Goal: Information Seeking & Learning: Learn about a topic

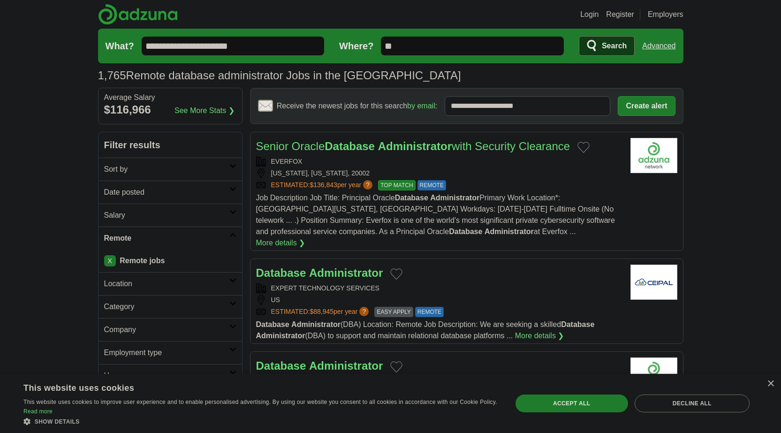
click at [459, 36] on form "**********" at bounding box center [390, 46] width 585 height 35
click at [605, 42] on span "Search" at bounding box center [614, 46] width 25 height 19
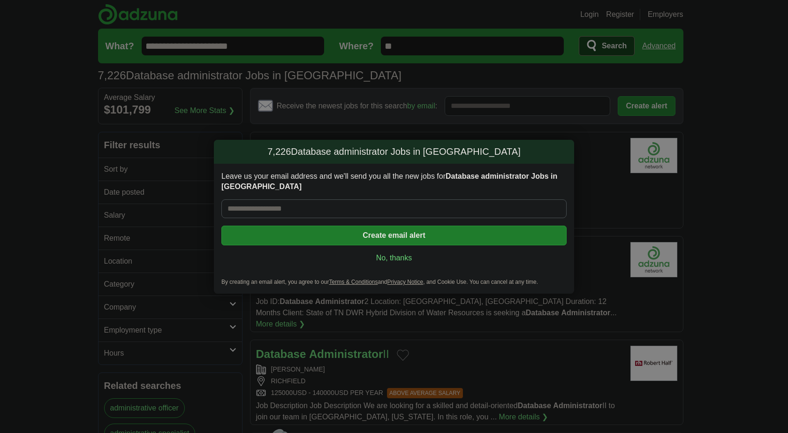
click at [10, 220] on div "7,226 Database administrator Jobs in [GEOGRAPHIC_DATA] Leave us your email addr…" at bounding box center [394, 216] width 788 height 433
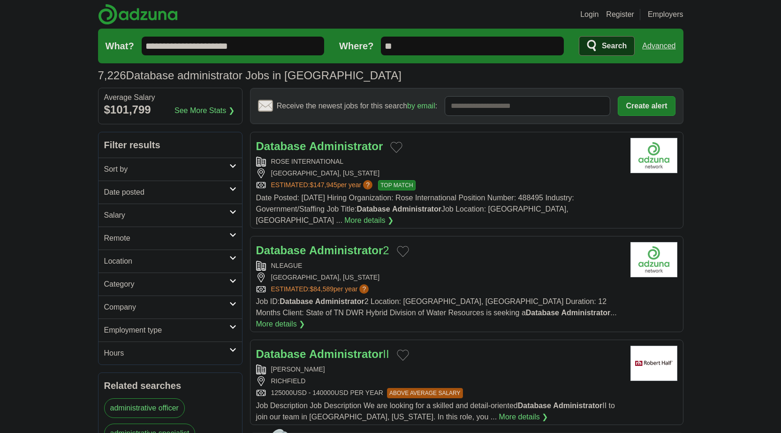
click at [119, 238] on h2 "Remote" at bounding box center [166, 238] width 125 height 11
click at [131, 257] on div "Remote jobs" at bounding box center [169, 260] width 143 height 23
click at [131, 257] on link "Remote jobs" at bounding box center [125, 260] width 42 height 8
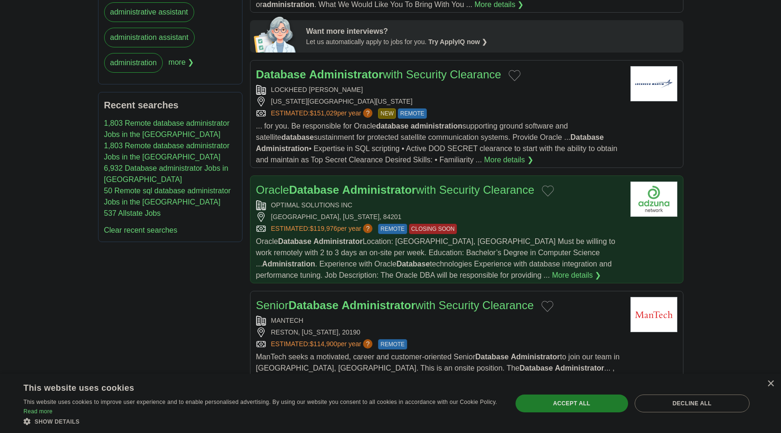
scroll to position [563, 0]
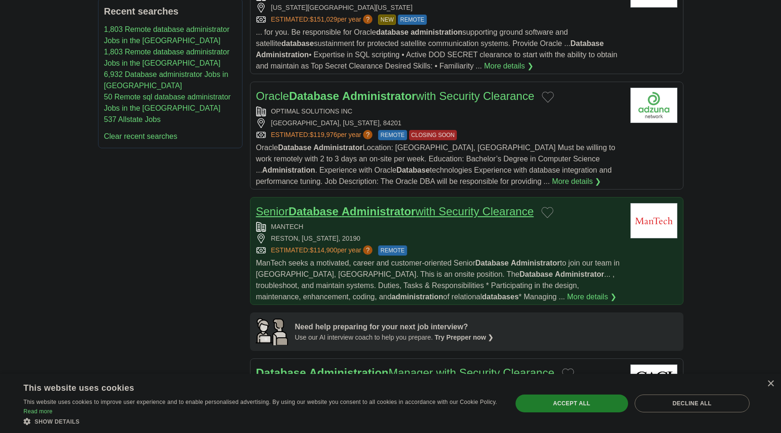
drag, startPoint x: 388, startPoint y: 193, endPoint x: 316, endPoint y: 197, distance: 72.3
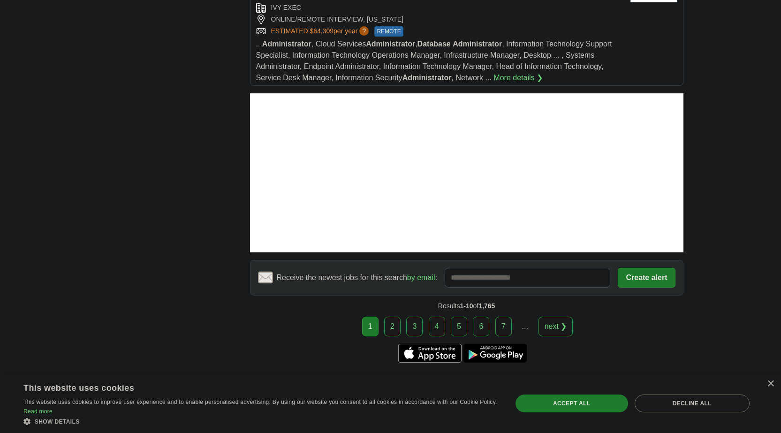
scroll to position [1387, 0]
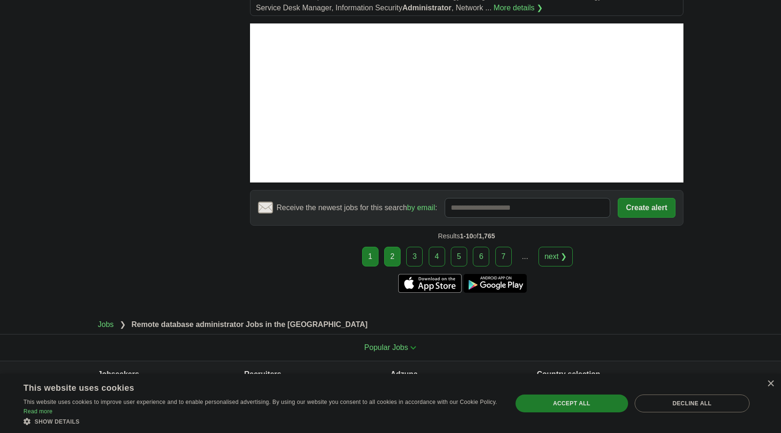
click at [392, 247] on link "2" at bounding box center [392, 257] width 16 height 20
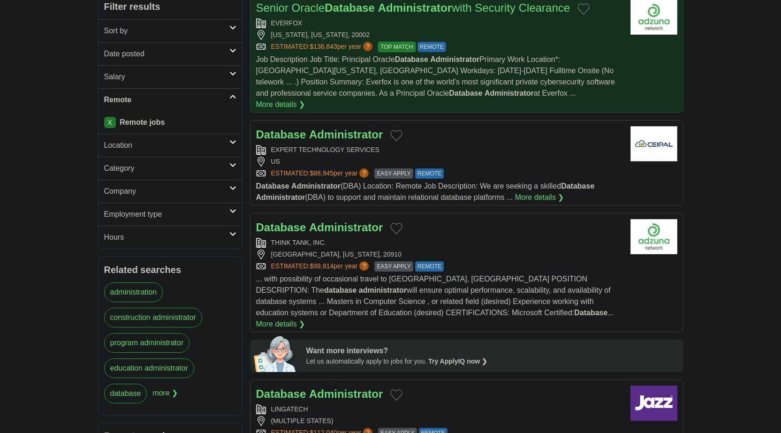
scroll to position [141, 0]
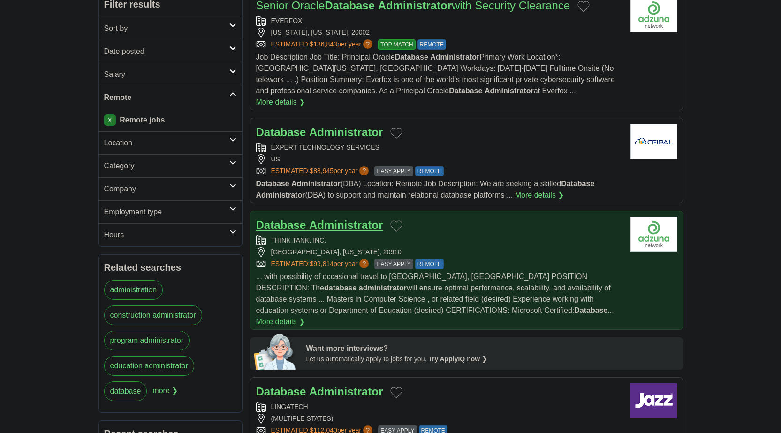
drag, startPoint x: 343, startPoint y: 207, endPoint x: 283, endPoint y: 207, distance: 60.5
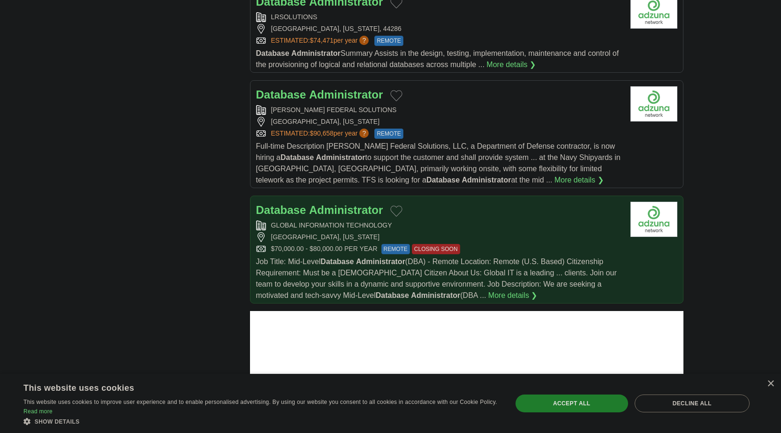
scroll to position [1032, 0]
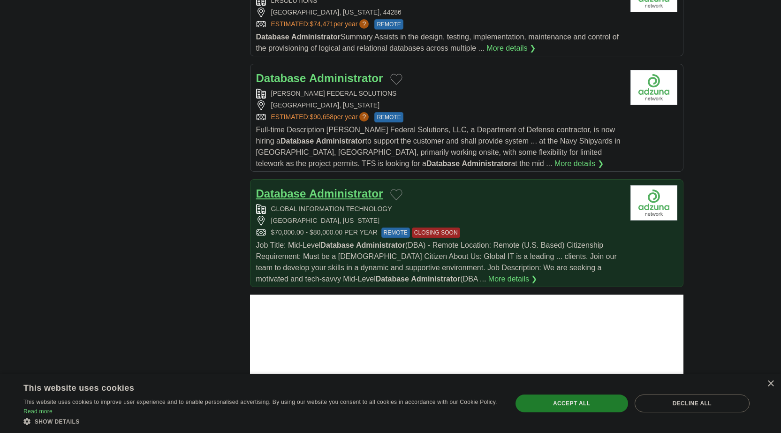
drag, startPoint x: 327, startPoint y: 158, endPoint x: 279, endPoint y: 172, distance: 49.6
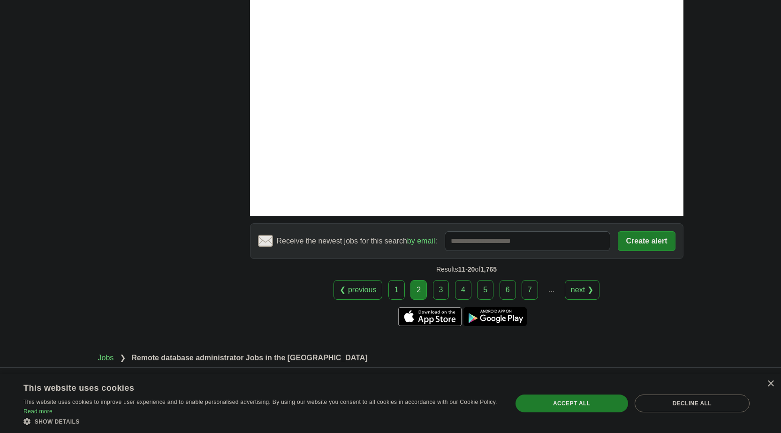
scroll to position [1424, 0]
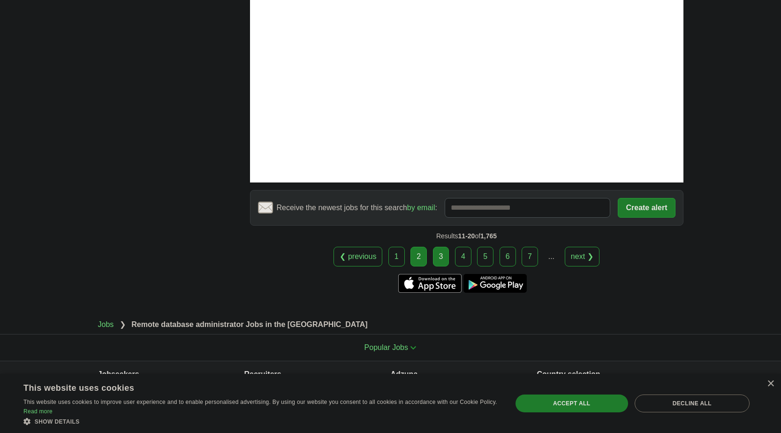
click at [444, 247] on link "3" at bounding box center [441, 257] width 16 height 20
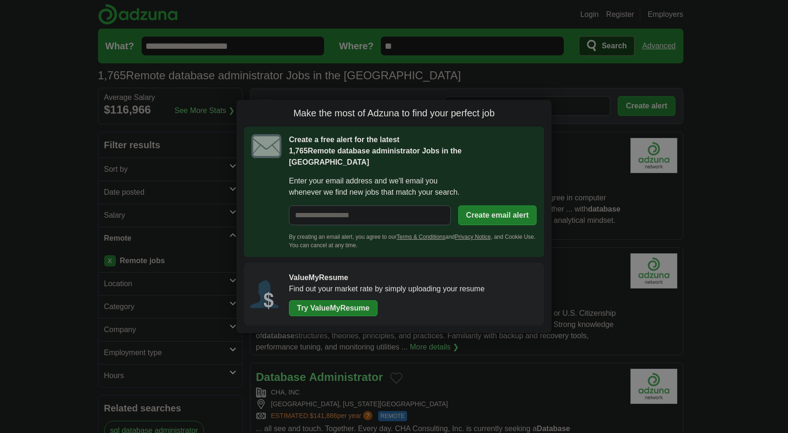
click at [5, 158] on div "Make the most of Adzuna to find your perfect job Create a free alert for the la…" at bounding box center [394, 216] width 788 height 433
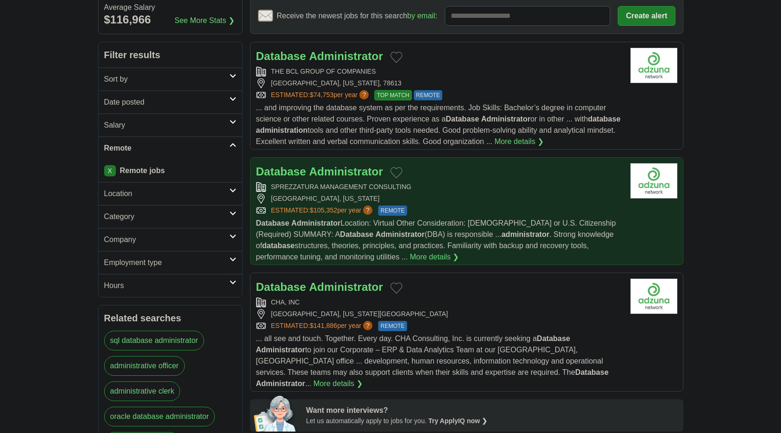
scroll to position [94, 0]
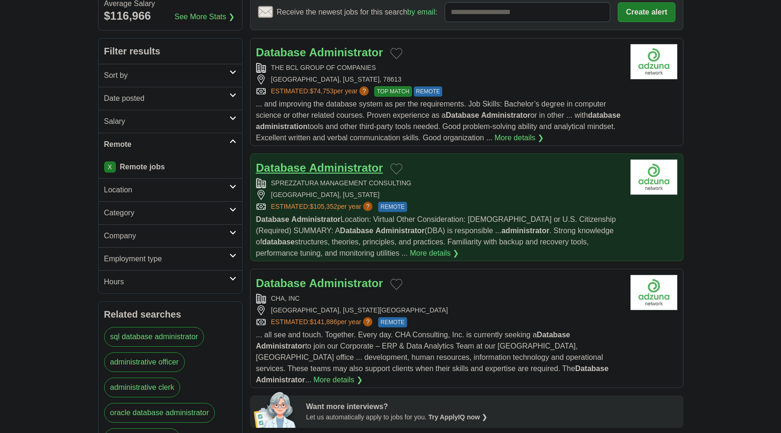
drag, startPoint x: 324, startPoint y: 160, endPoint x: 279, endPoint y: 163, distance: 46.0
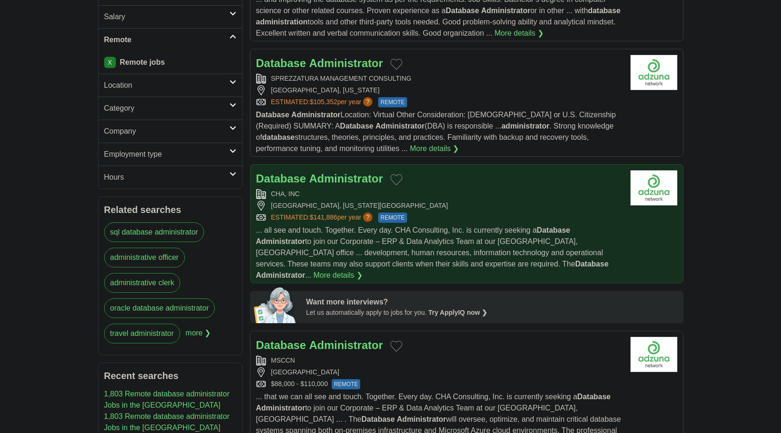
scroll to position [234, 0]
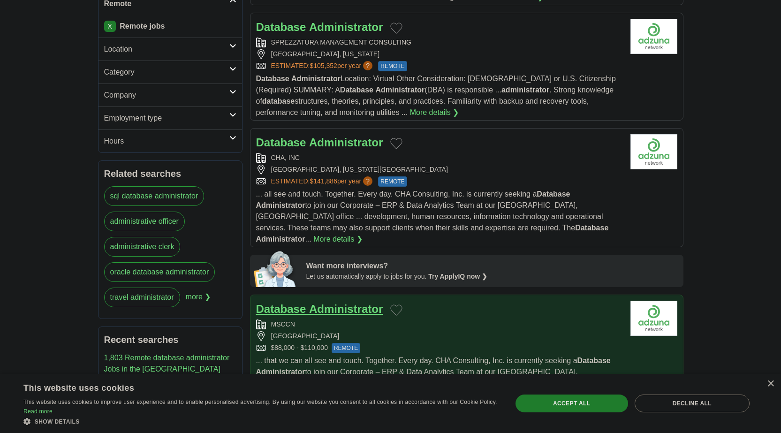
drag, startPoint x: 313, startPoint y: 278, endPoint x: 317, endPoint y: 293, distance: 15.7
drag, startPoint x: 317, startPoint y: 293, endPoint x: 295, endPoint y: 296, distance: 22.7
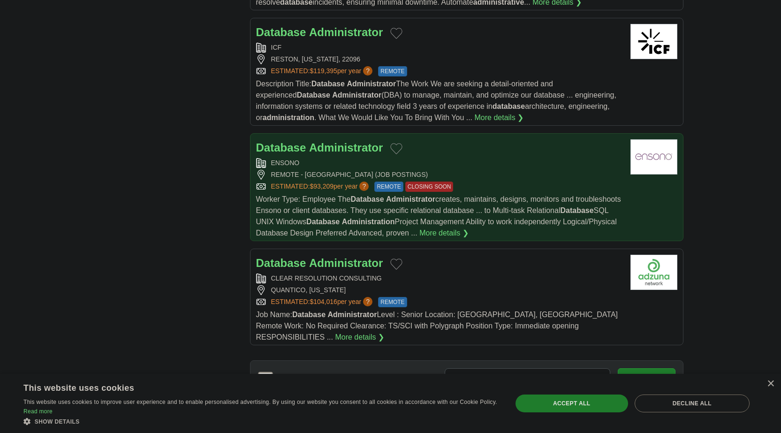
scroll to position [1172, 0]
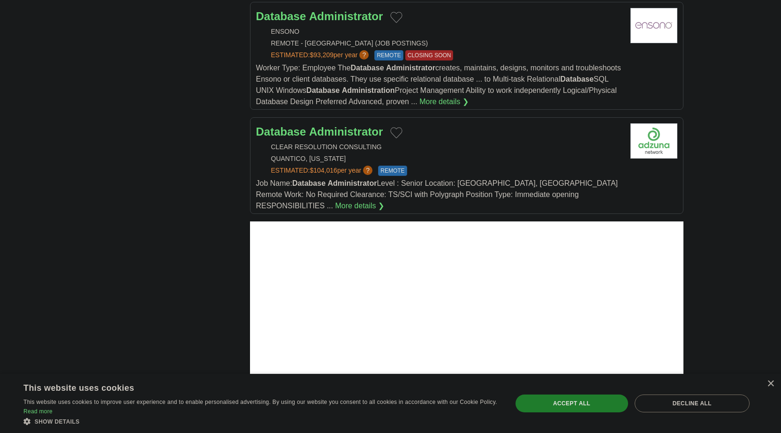
scroll to position [1125, 0]
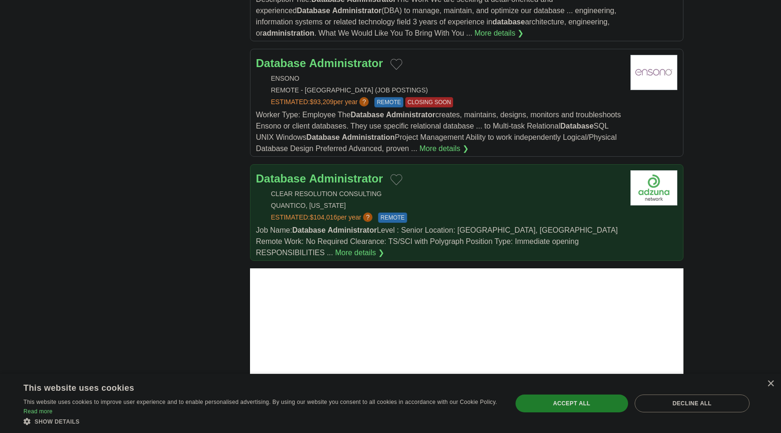
click at [543, 189] on div "CLEAR RESOLUTION CONSULTING" at bounding box center [439, 194] width 367 height 10
click at [462, 170] on div "Database Administrator CLEAR RESOLUTION CONSULTING [GEOGRAPHIC_DATA], [US_STATE…" at bounding box center [439, 214] width 367 height 88
drag, startPoint x: 445, startPoint y: 173, endPoint x: 330, endPoint y: 159, distance: 115.6
click at [526, 189] on div "CLEAR RESOLUTION CONSULTING" at bounding box center [439, 194] width 367 height 10
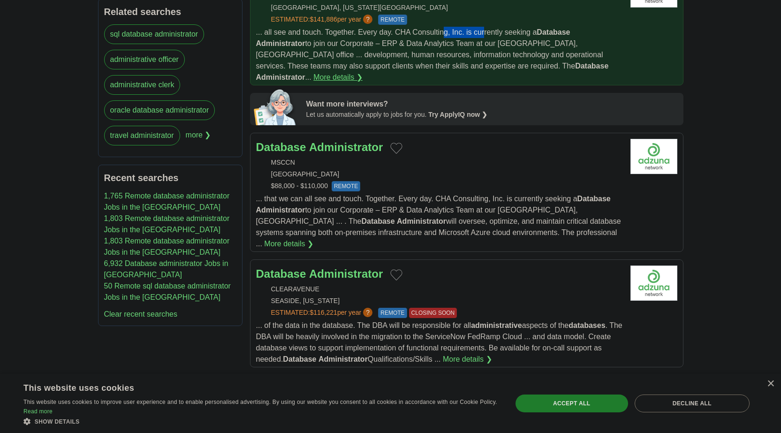
scroll to position [411, 0]
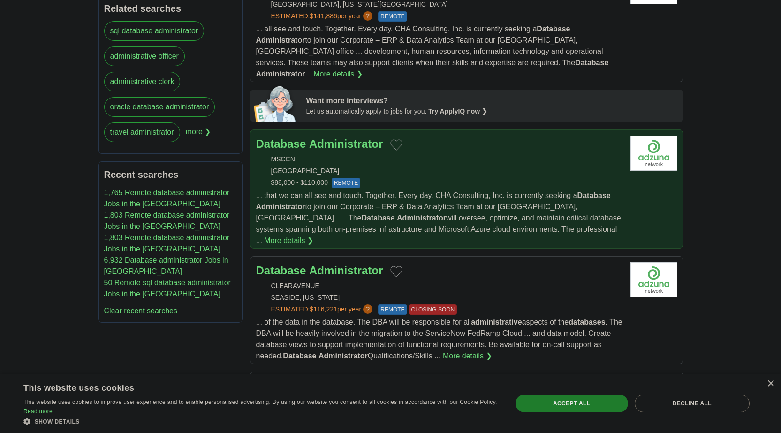
drag, startPoint x: 481, startPoint y: 160, endPoint x: 431, endPoint y: 159, distance: 50.2
drag, startPoint x: 431, startPoint y: 159, endPoint x: 331, endPoint y: 135, distance: 102.2
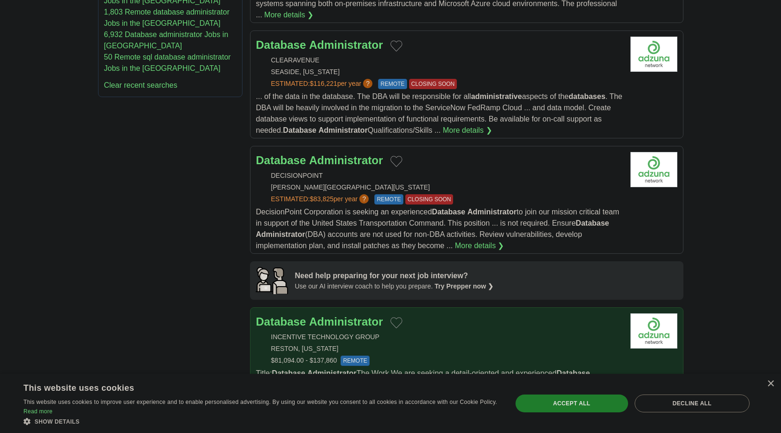
scroll to position [645, 0]
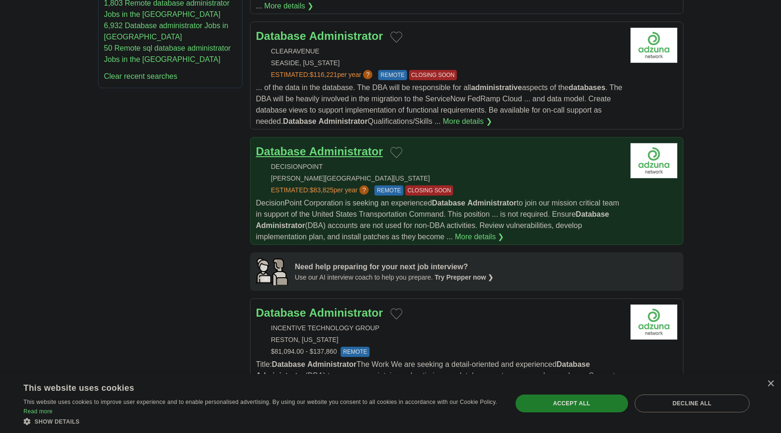
drag, startPoint x: 341, startPoint y: 119, endPoint x: 325, endPoint y: 135, distance: 22.2
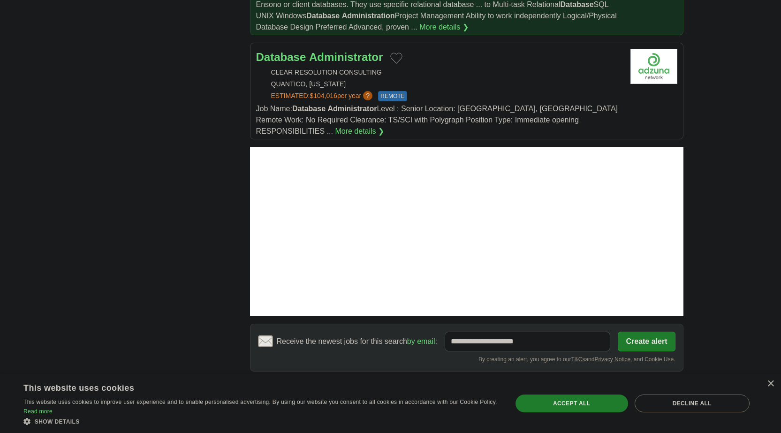
scroll to position [1255, 0]
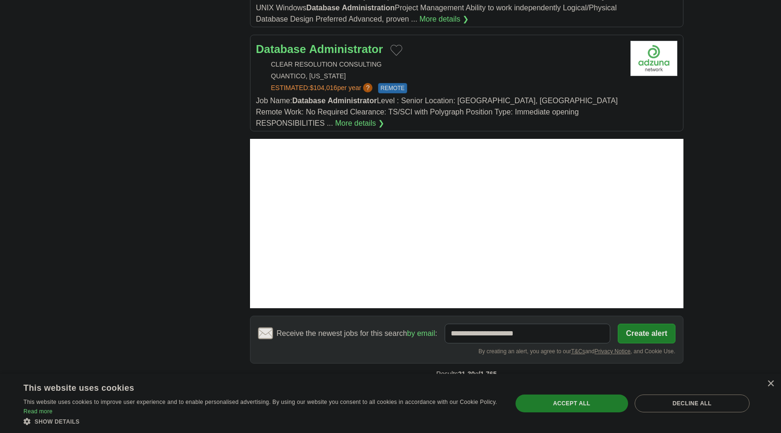
click at [468, 384] on link "4" at bounding box center [463, 394] width 16 height 20
click at [463, 384] on link "4" at bounding box center [463, 394] width 16 height 20
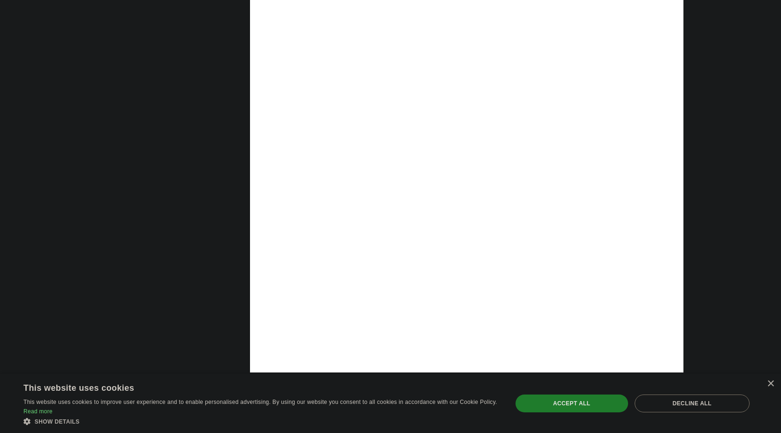
scroll to position [1547, 0]
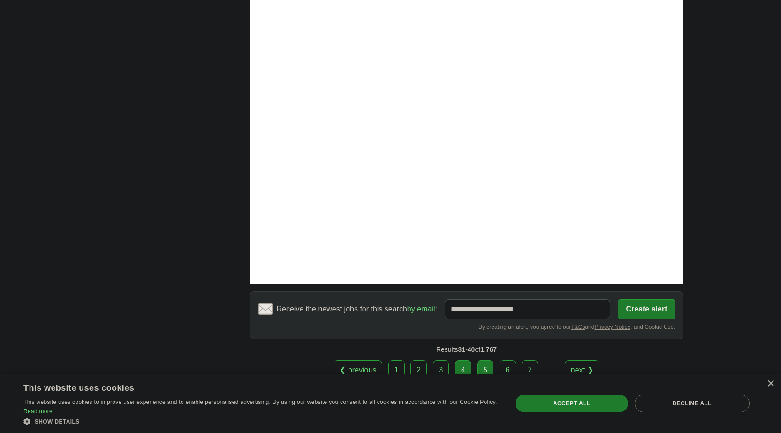
click at [488, 360] on link "5" at bounding box center [485, 370] width 16 height 20
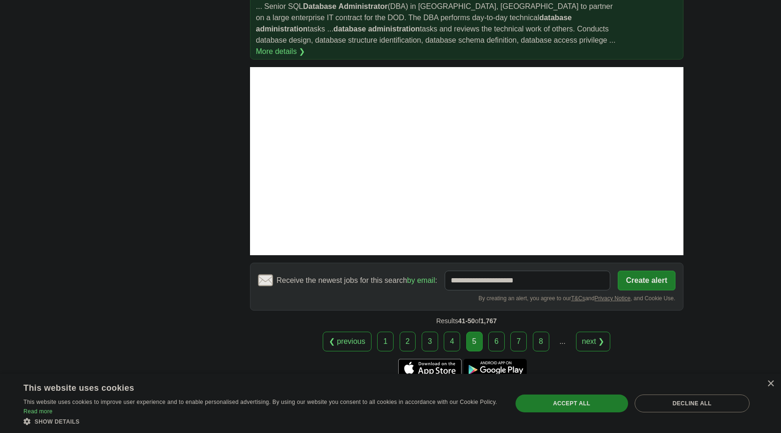
scroll to position [1313, 0]
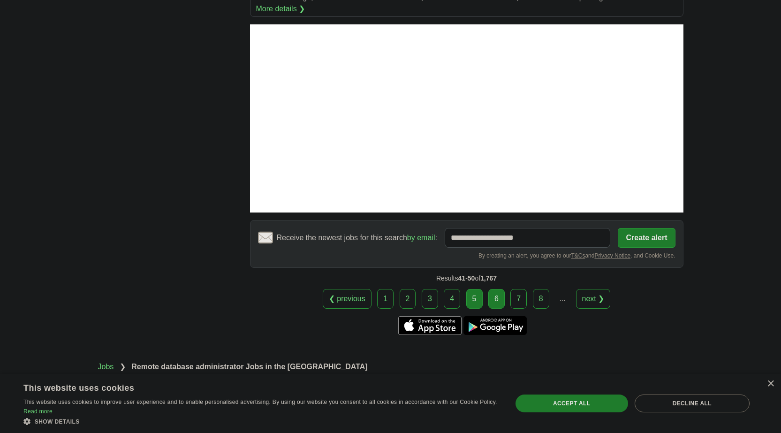
click at [501, 289] on link "6" at bounding box center [496, 299] width 16 height 20
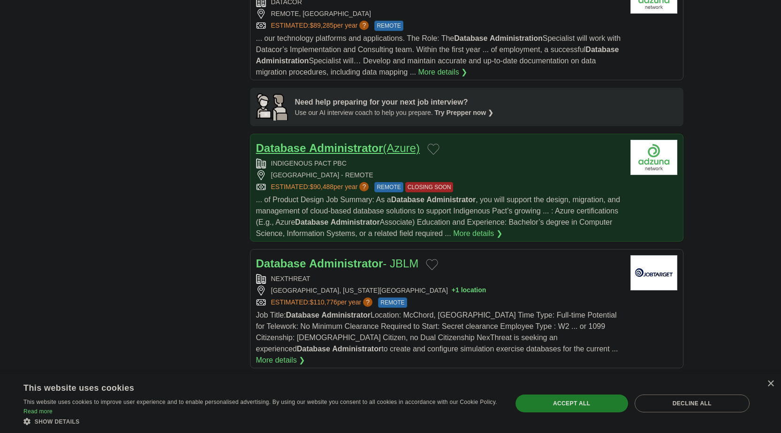
scroll to position [844, 0]
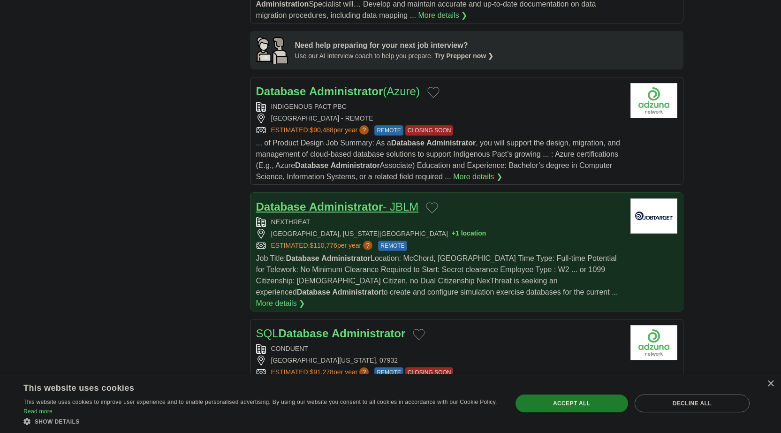
drag, startPoint x: 351, startPoint y: 192, endPoint x: 317, endPoint y: 205, distance: 36.7
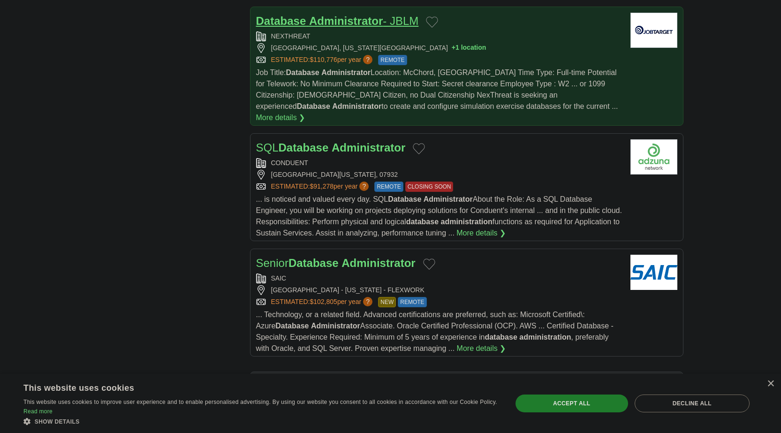
scroll to position [1032, 0]
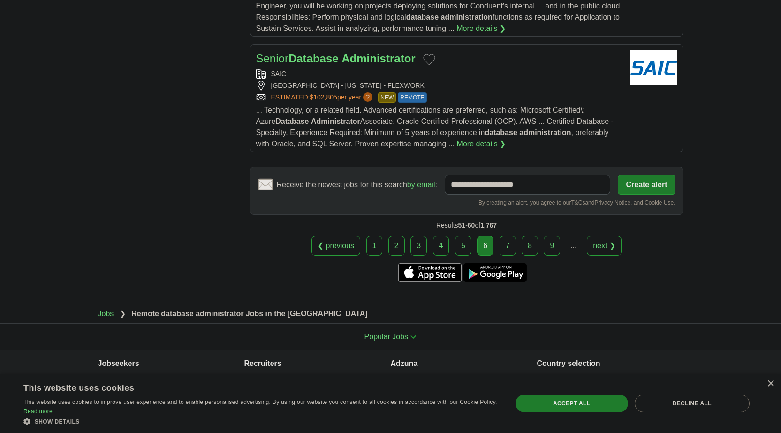
scroll to position [1235, 0]
click at [505, 235] on link "7" at bounding box center [507, 245] width 16 height 20
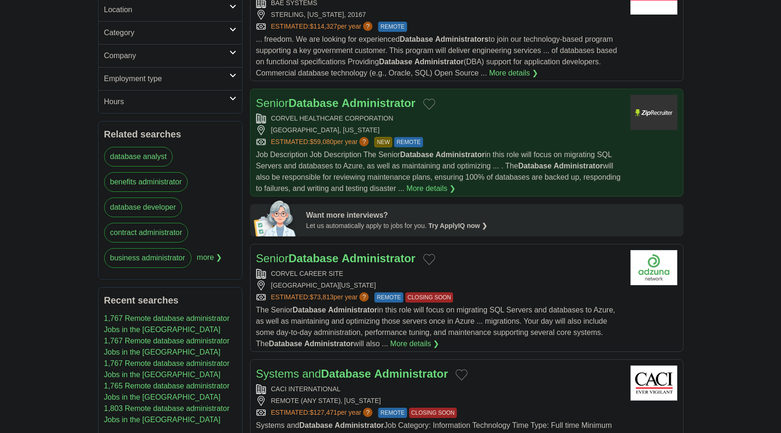
scroll to position [422, 0]
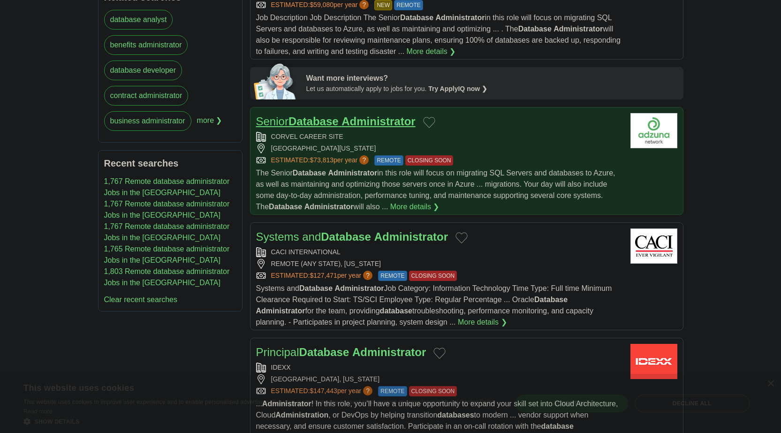
click at [374, 119] on strong "Administrator" at bounding box center [378, 121] width 74 height 13
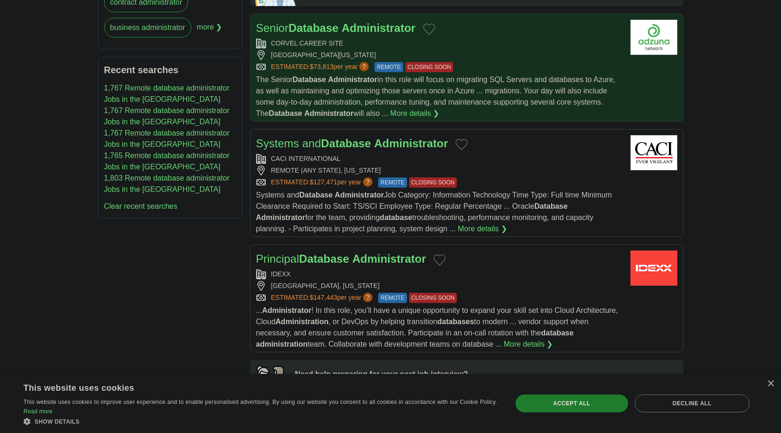
scroll to position [516, 0]
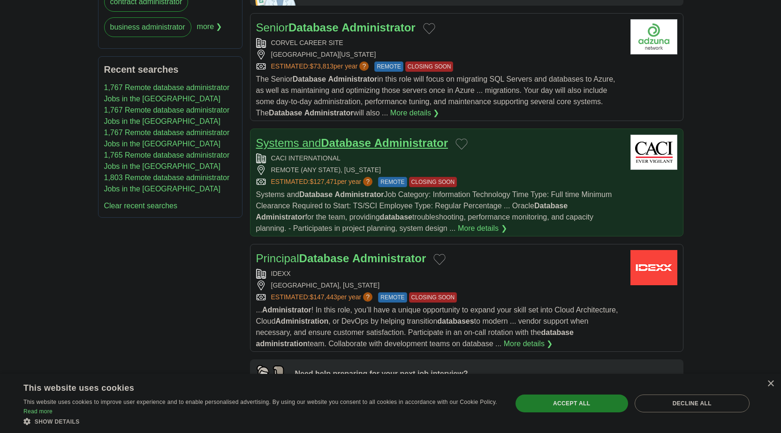
click at [49, 294] on body "[EMAIL_ADDRESS][DOMAIN_NAME] [GEOGRAPHIC_DATA] Alerts Favorites Resumes ApplyIQ…" at bounding box center [390, 317] width 781 height 1667
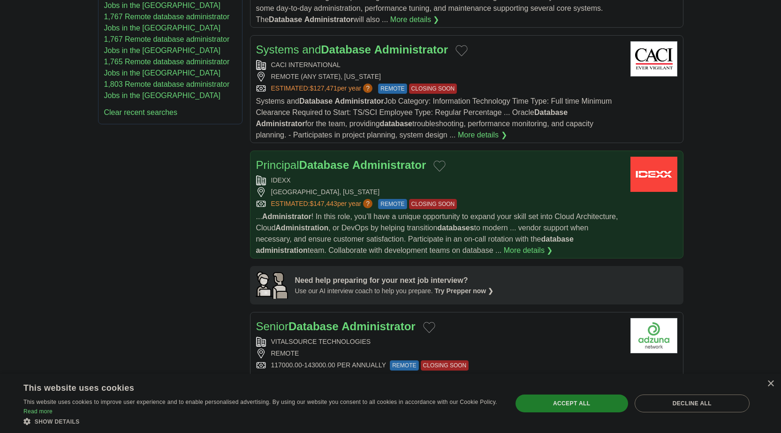
scroll to position [610, 0]
click at [318, 163] on strong "Database" at bounding box center [324, 164] width 50 height 13
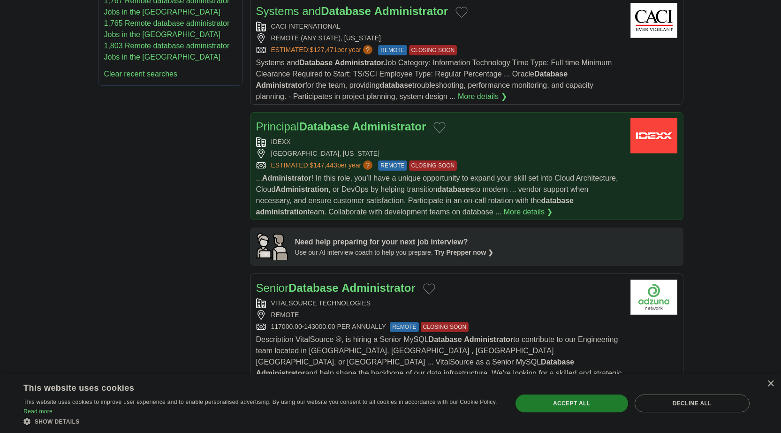
scroll to position [750, 0]
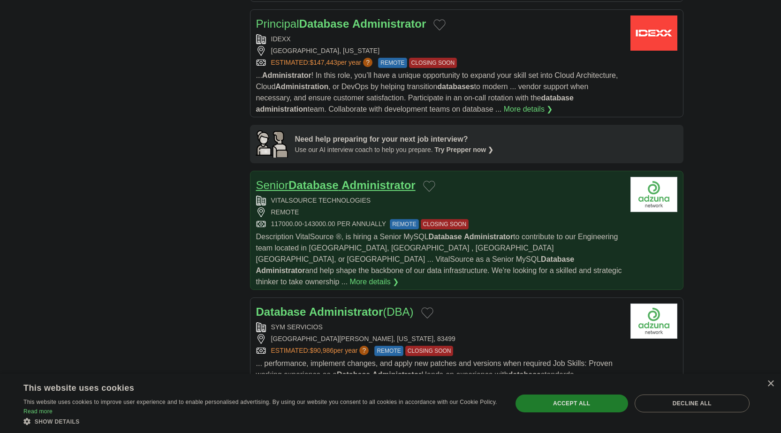
click at [344, 180] on link "Senior Database Administrator" at bounding box center [335, 185] width 159 height 13
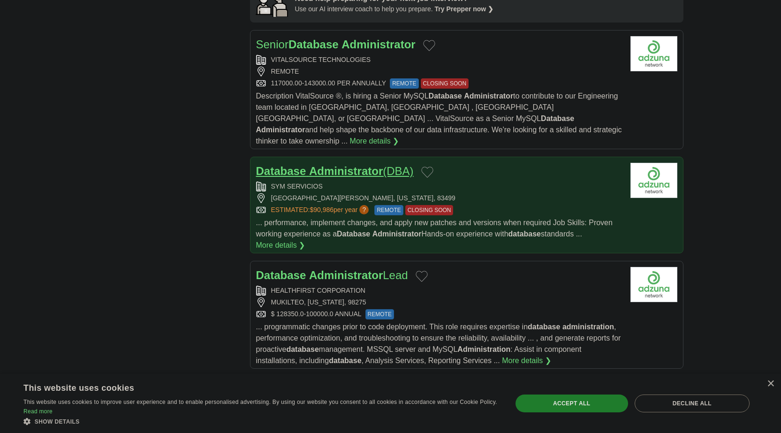
click at [317, 165] on strong "Administrator" at bounding box center [346, 171] width 74 height 13
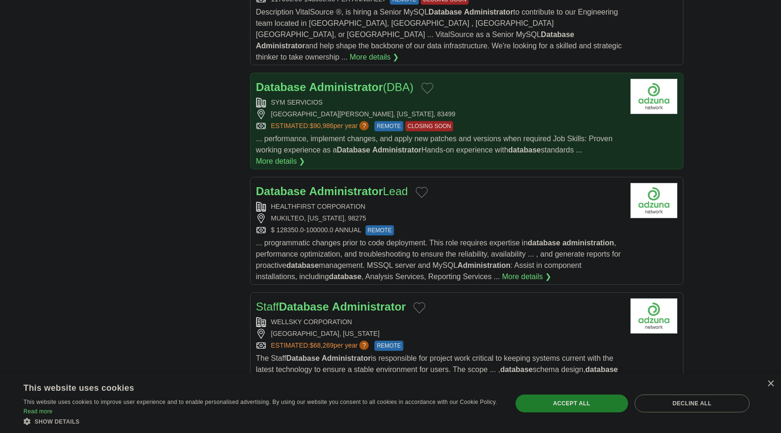
scroll to position [985, 0]
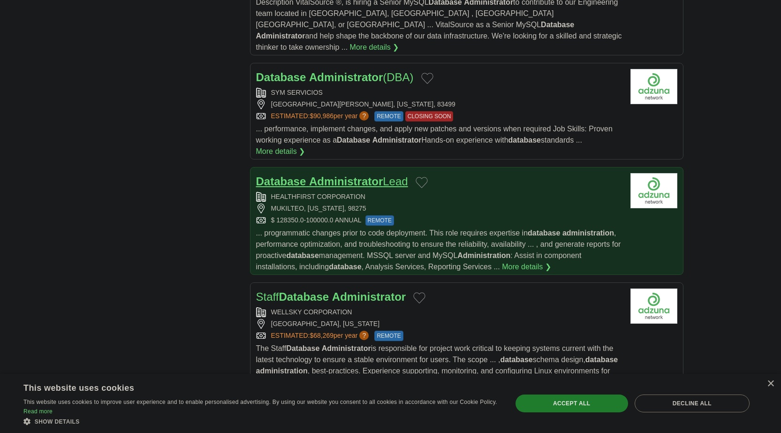
click at [349, 175] on strong "Administrator" at bounding box center [346, 181] width 74 height 13
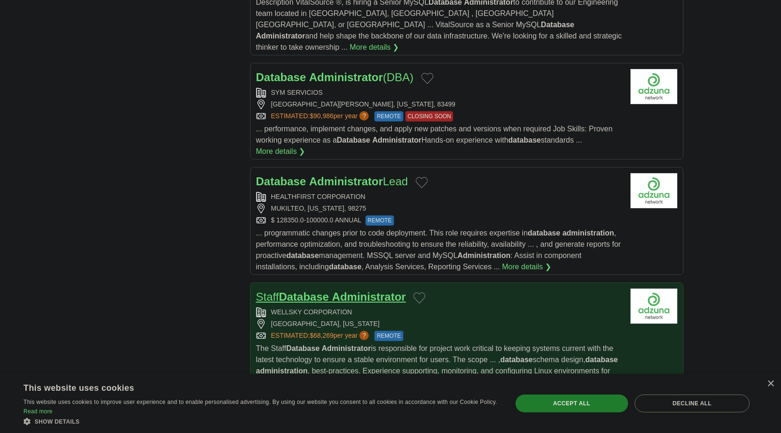
click at [338, 290] on strong "Administrator" at bounding box center [369, 296] width 74 height 13
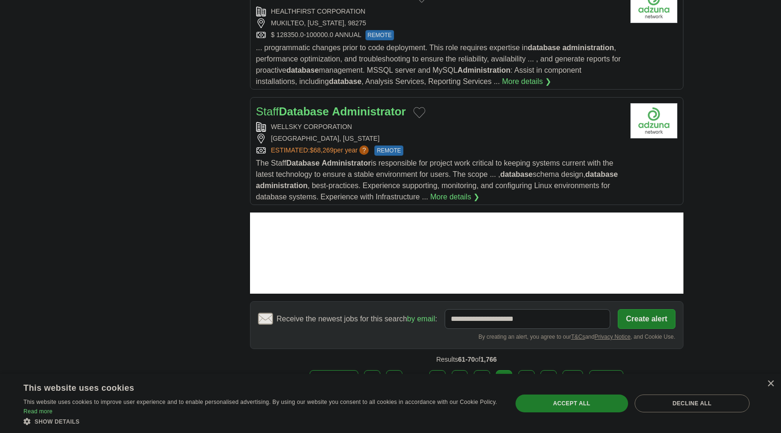
scroll to position [1172, 0]
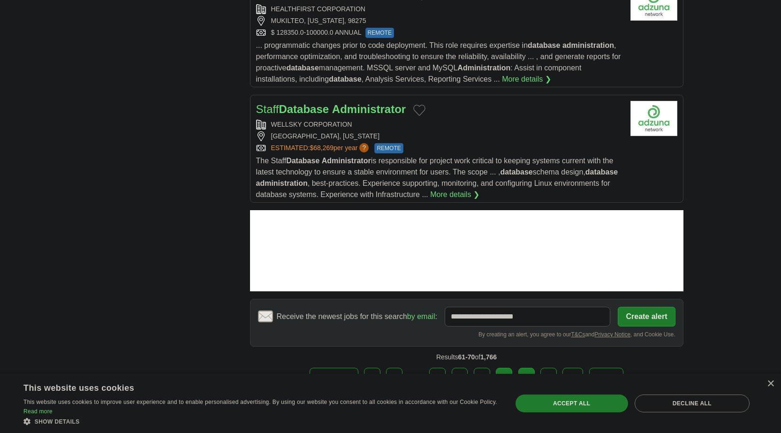
click at [525, 368] on link "8" at bounding box center [526, 378] width 16 height 20
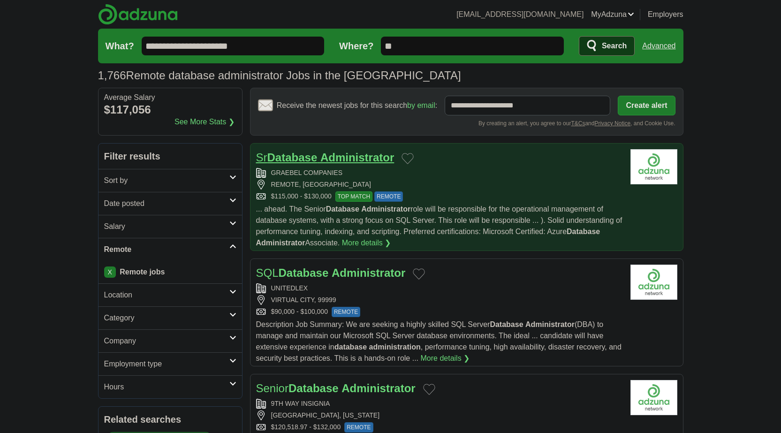
click at [345, 152] on strong "Administrator" at bounding box center [357, 157] width 74 height 13
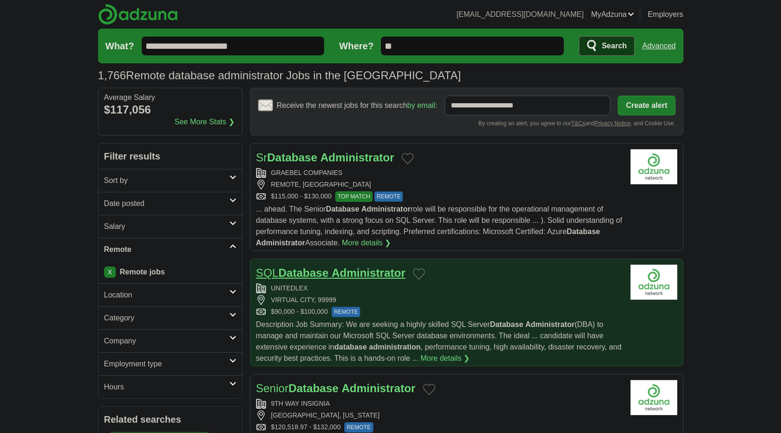
click at [355, 268] on strong "Administrator" at bounding box center [368, 272] width 74 height 13
click at [355, 269] on strong "Administrator" at bounding box center [368, 272] width 74 height 13
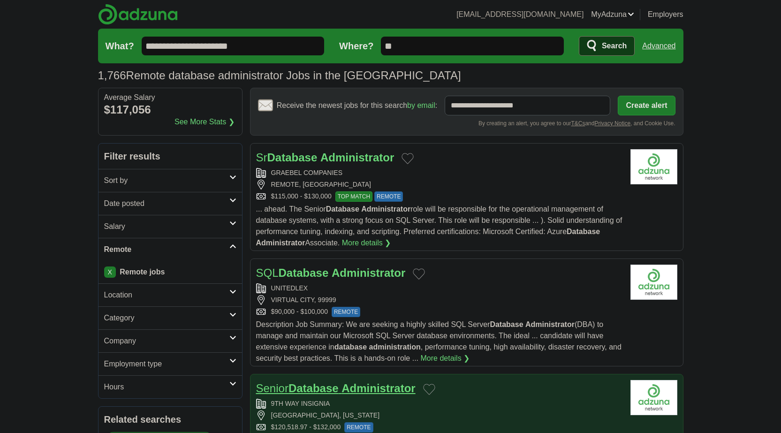
click at [349, 382] on strong "Administrator" at bounding box center [378, 388] width 74 height 13
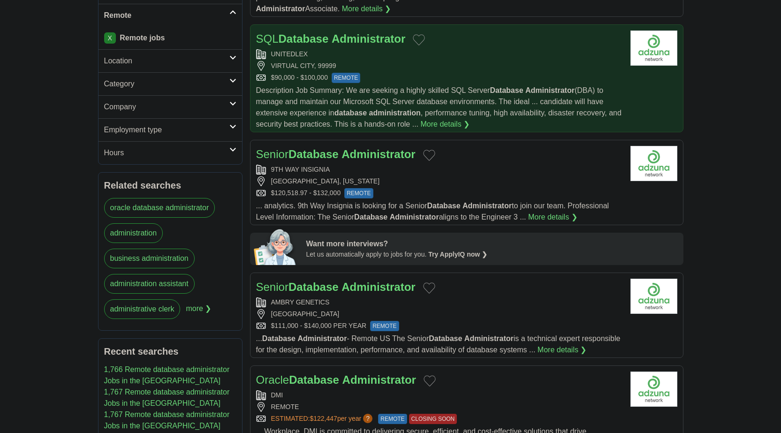
scroll to position [234, 0]
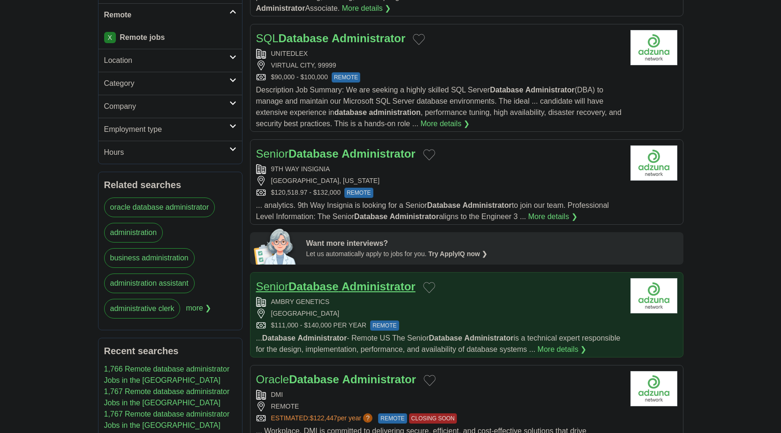
click at [352, 285] on strong "Administrator" at bounding box center [378, 286] width 74 height 13
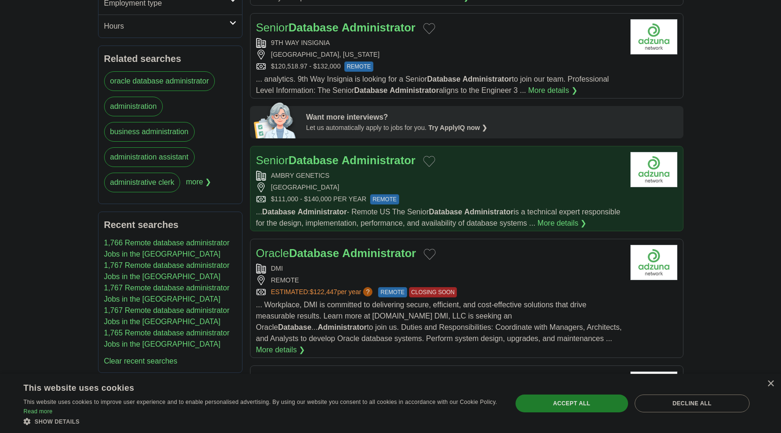
scroll to position [375, 0]
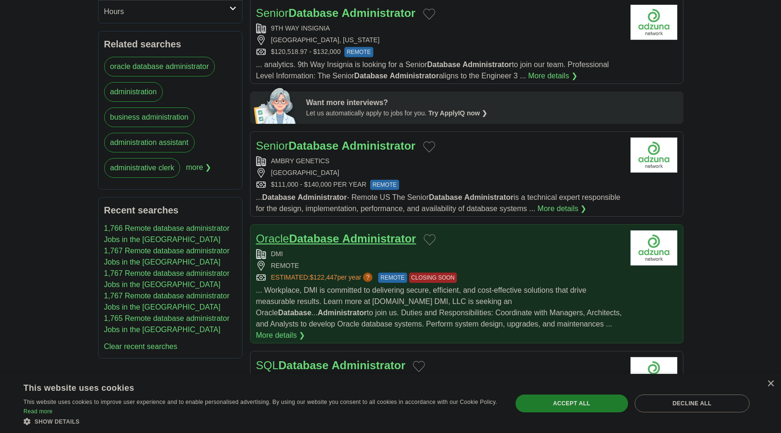
click at [339, 245] on strong "Database" at bounding box center [314, 238] width 50 height 13
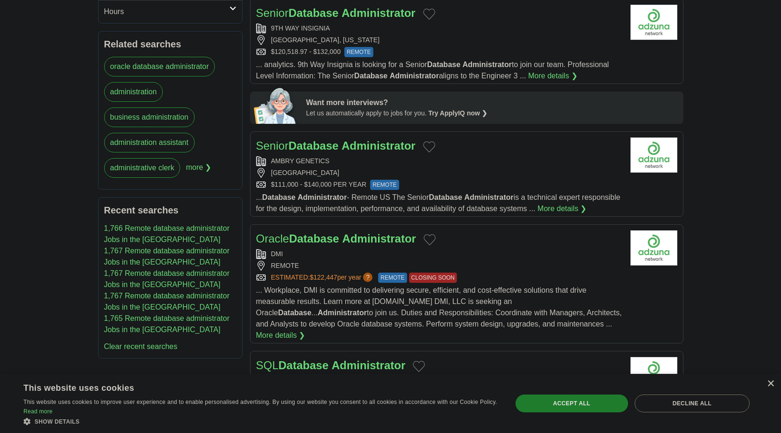
click at [767, 382] on div "×" at bounding box center [770, 383] width 7 height 7
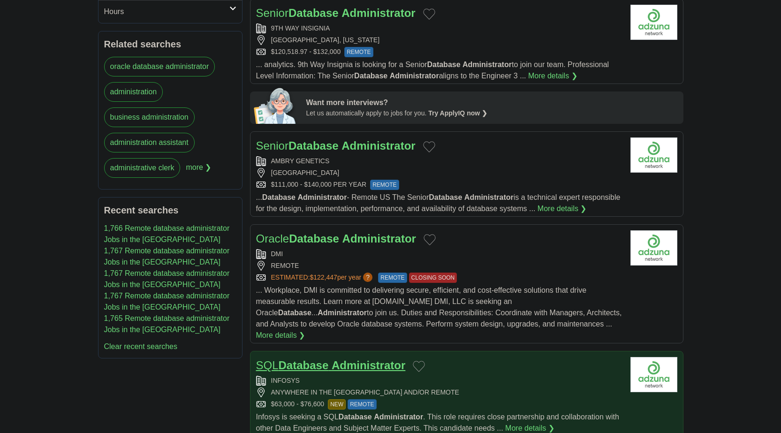
click at [325, 364] on strong "Database" at bounding box center [304, 365] width 50 height 13
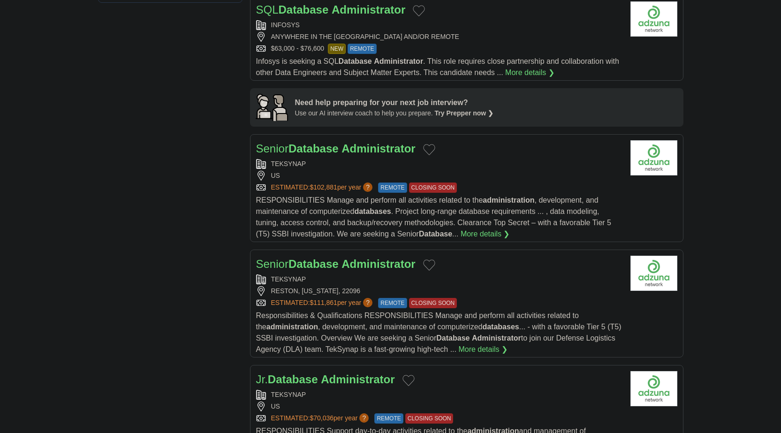
scroll to position [750, 0]
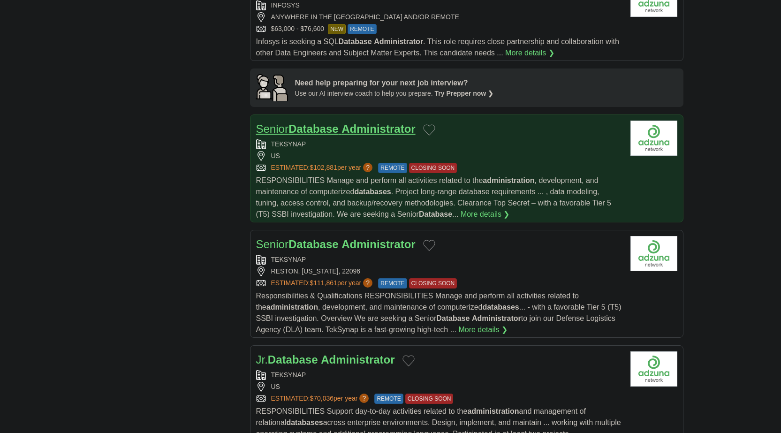
click at [331, 128] on strong "Database" at bounding box center [313, 128] width 50 height 13
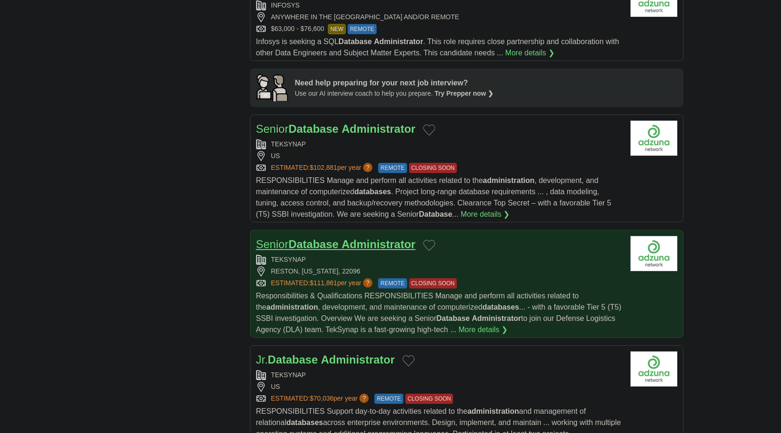
click at [345, 249] on strong "Administrator" at bounding box center [378, 244] width 74 height 13
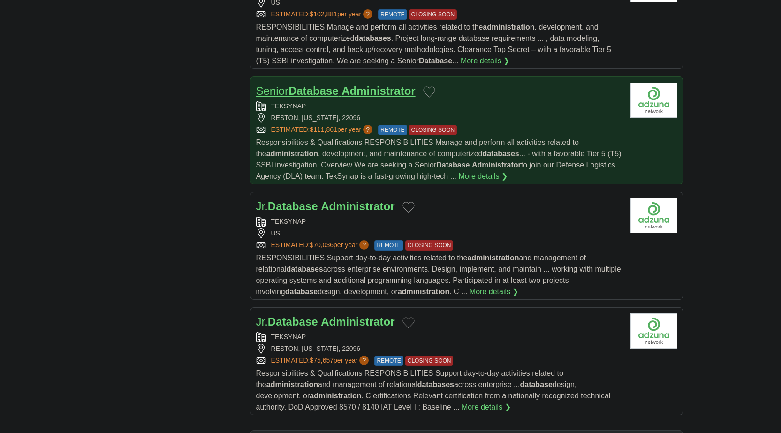
scroll to position [938, 0]
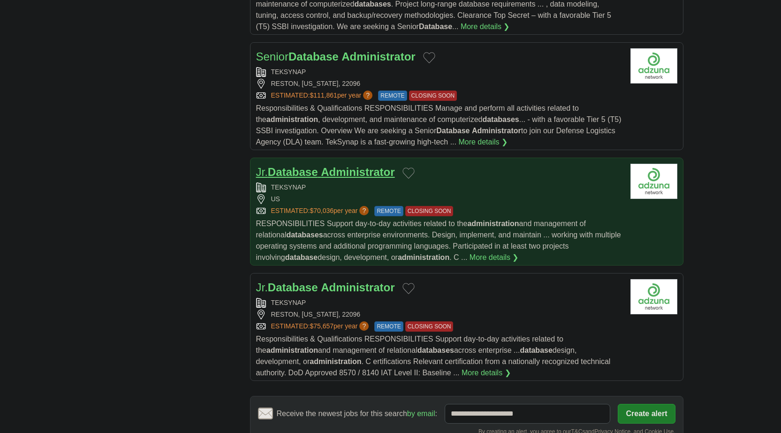
click at [316, 172] on strong "Database" at bounding box center [293, 172] width 50 height 13
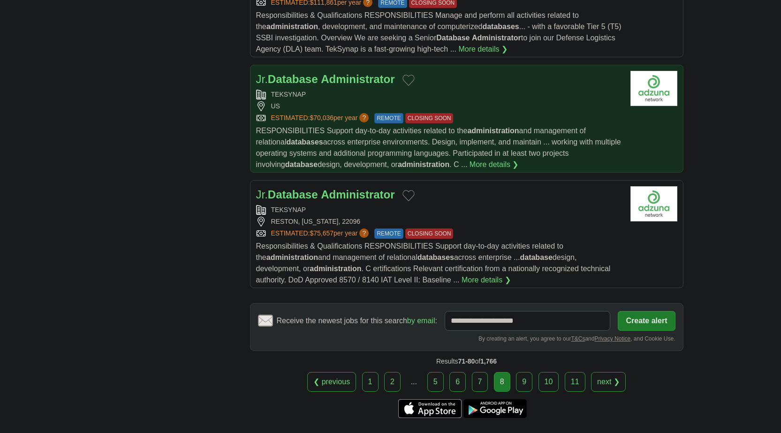
scroll to position [1032, 0]
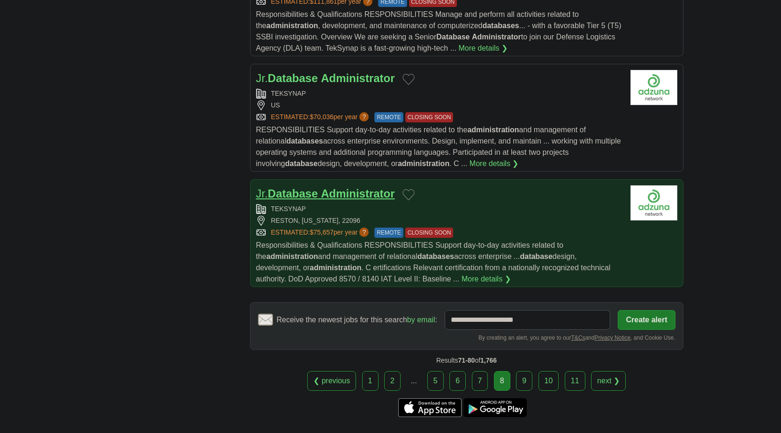
click at [318, 192] on strong "Database" at bounding box center [293, 193] width 50 height 13
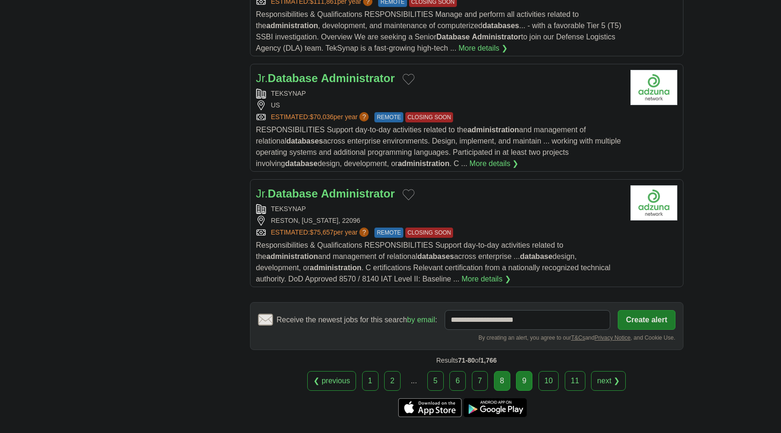
click at [520, 381] on link "9" at bounding box center [524, 381] width 16 height 20
